Goal: Obtain resource: Obtain resource

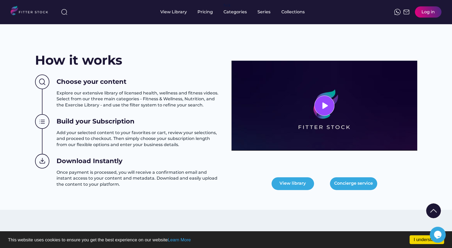
scroll to position [192, 0]
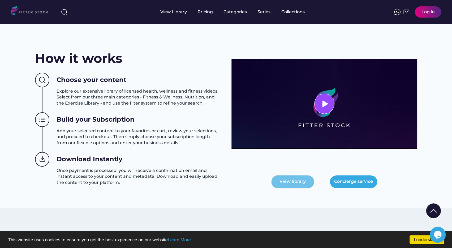
click at [288, 180] on button "View library" at bounding box center [293, 181] width 42 height 13
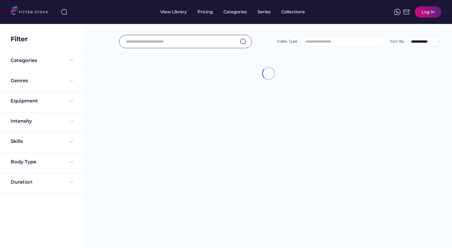
select select
select select "**********"
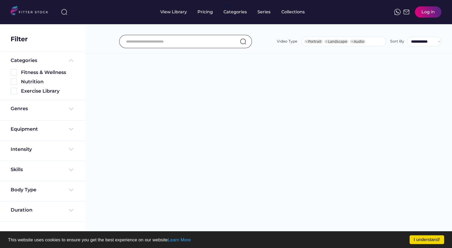
select select "**********"
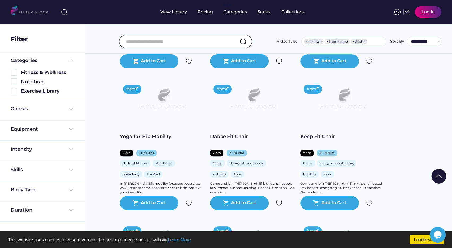
scroll to position [213, 0]
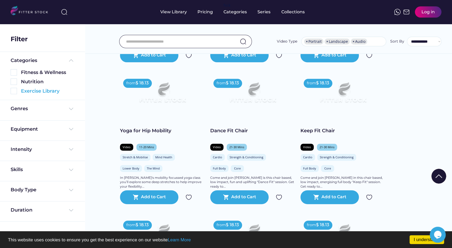
click at [15, 91] on img at bounding box center [14, 91] width 6 height 6
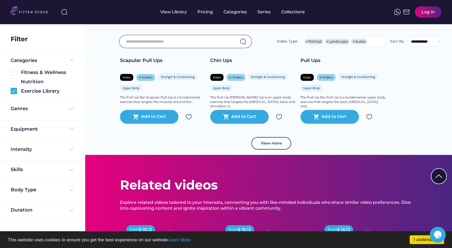
scroll to position [953, 0]
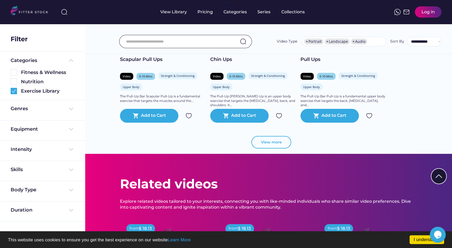
click at [267, 143] on button "View more" at bounding box center [272, 142] width 40 height 13
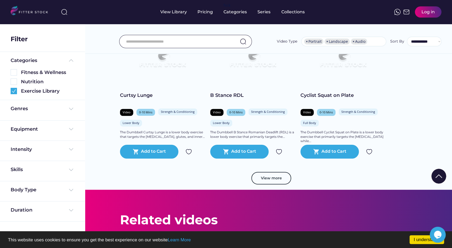
scroll to position [1839, 0]
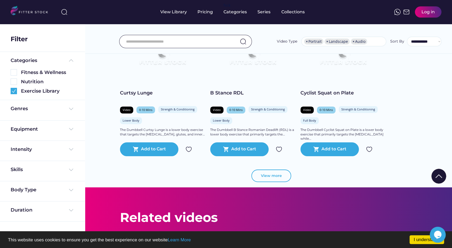
click at [268, 176] on button "View more" at bounding box center [272, 175] width 40 height 13
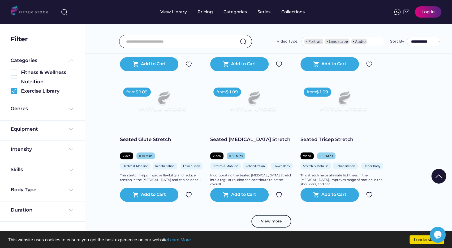
scroll to position [2769, 0]
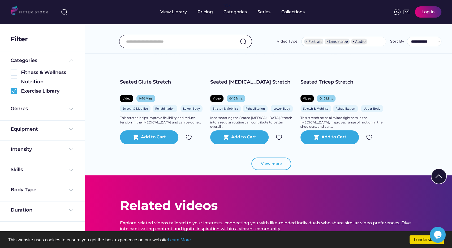
click at [277, 159] on button "View more" at bounding box center [272, 163] width 40 height 13
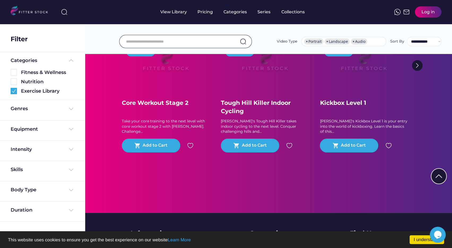
scroll to position [3952, 0]
